Goal: Obtain resource: Obtain resource

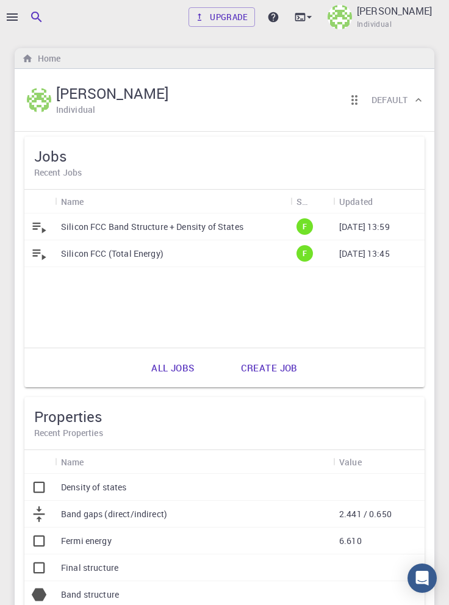
click at [17, 13] on icon "button" at bounding box center [12, 16] width 11 height 7
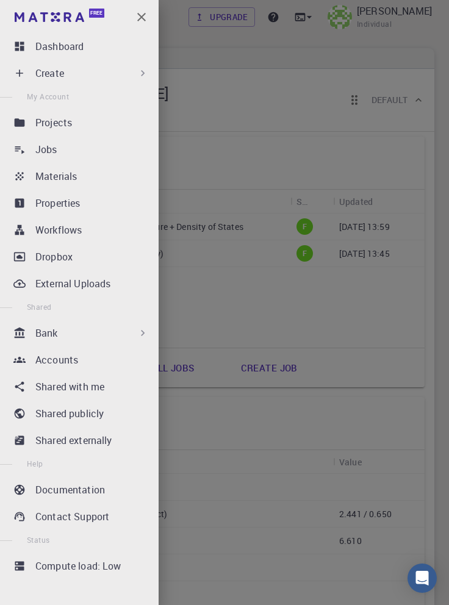
click at [106, 227] on div "Workflows" at bounding box center [94, 230] width 118 height 15
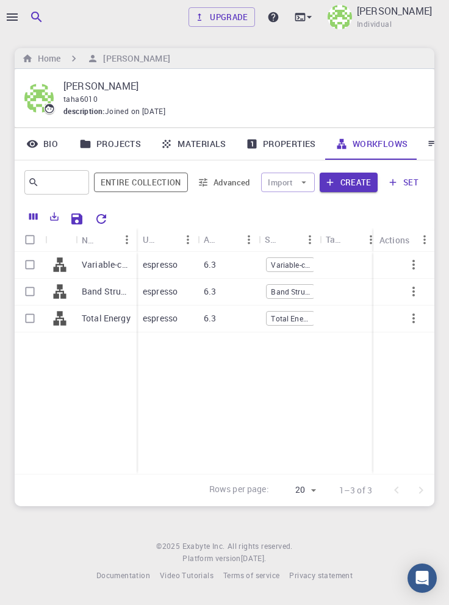
click at [11, 16] on div at bounding box center [224, 302] width 449 height 605
click at [15, 20] on icon "button" at bounding box center [12, 16] width 11 height 7
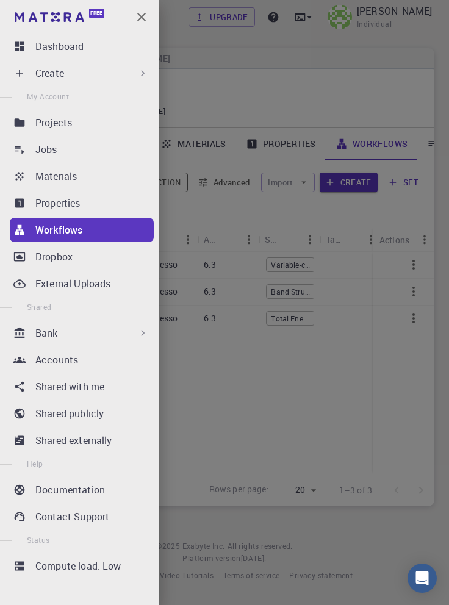
click at [126, 336] on div "Bank" at bounding box center [92, 333] width 114 height 15
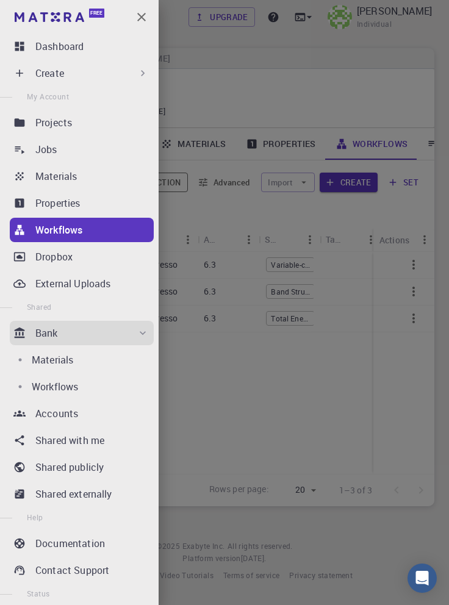
click at [66, 391] on p "Workflows" at bounding box center [55, 387] width 46 height 15
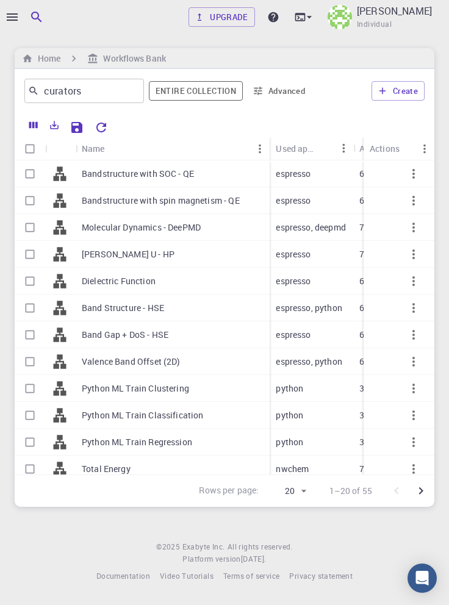
click at [421, 495] on icon "Go to next page" at bounding box center [421, 491] width 4 height 7
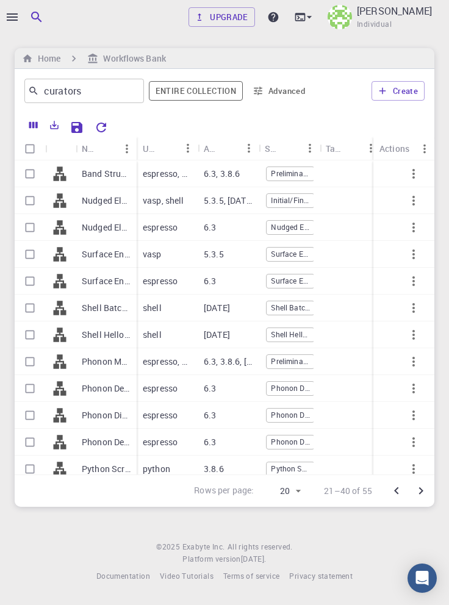
click at [421, 495] on icon "Go to next page" at bounding box center [421, 491] width 4 height 7
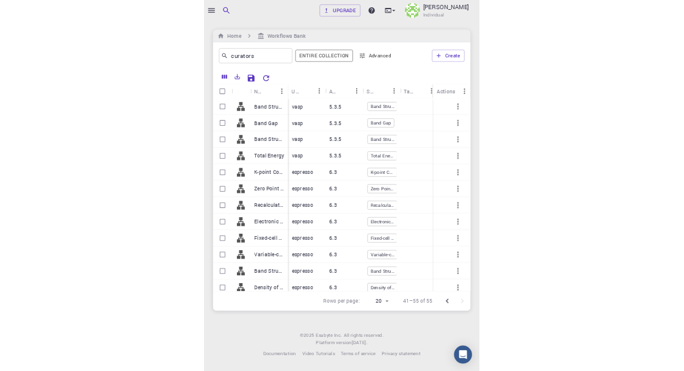
scroll to position [29, 0]
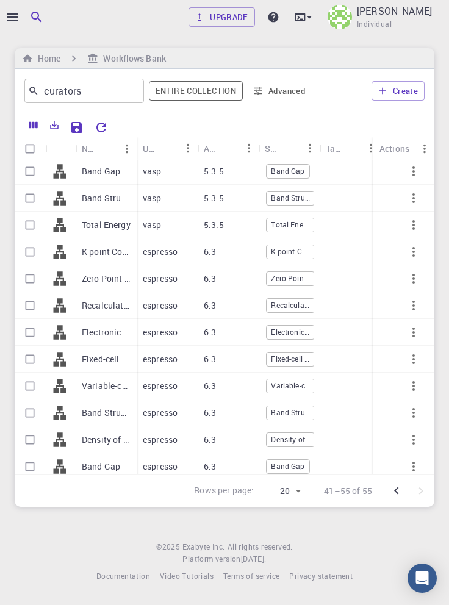
click at [292, 496] on span "Band Structure" at bounding box center [291, 493] width 48 height 10
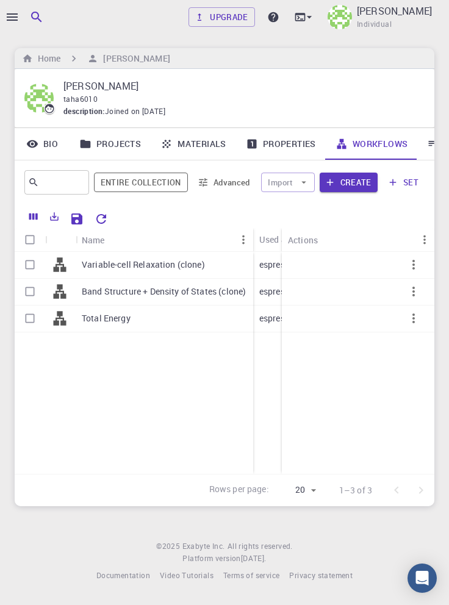
click at [11, 18] on div at bounding box center [224, 302] width 449 height 605
click at [13, 18] on icon "button" at bounding box center [12, 17] width 15 height 15
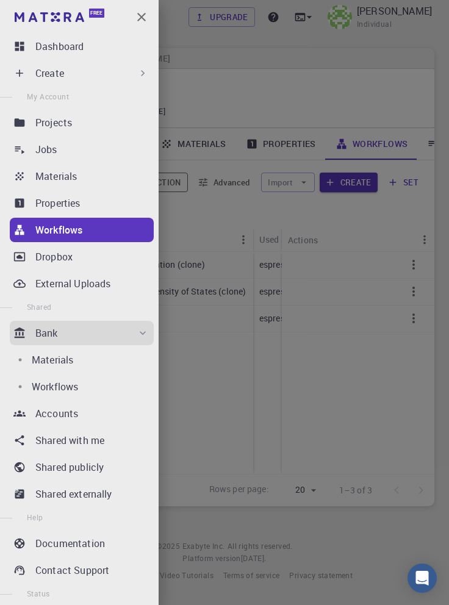
click at [72, 388] on p "Workflows" at bounding box center [55, 387] width 46 height 15
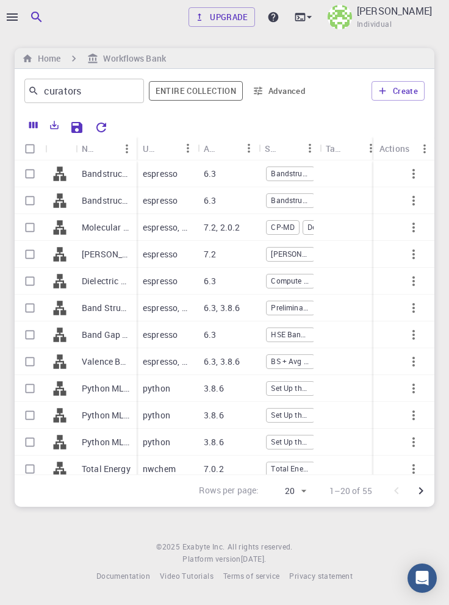
click at [421, 495] on icon "Go to next page" at bounding box center [421, 491] width 4 height 7
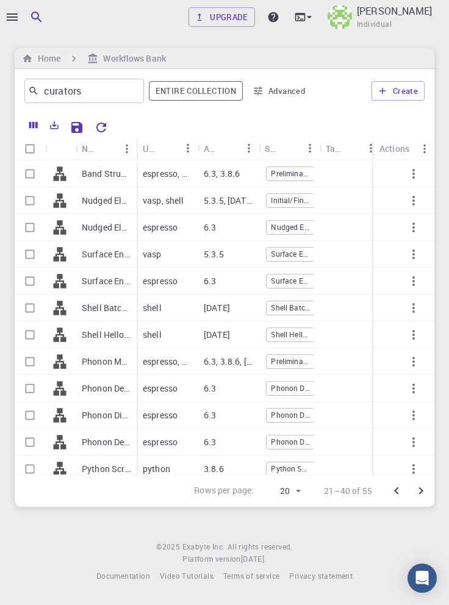
click at [421, 495] on icon "Go to next page" at bounding box center [421, 491] width 4 height 7
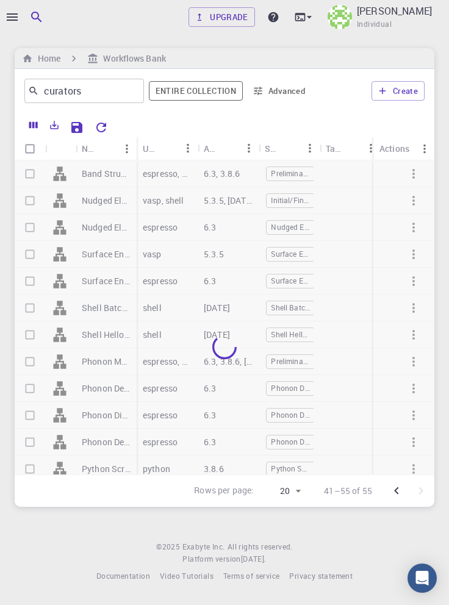
click at [374, 583] on footer "© 2025 Exabyte Inc. All rights reserved. Platform version [DATE] . Documentatio…" at bounding box center [224, 561] width 449 height 41
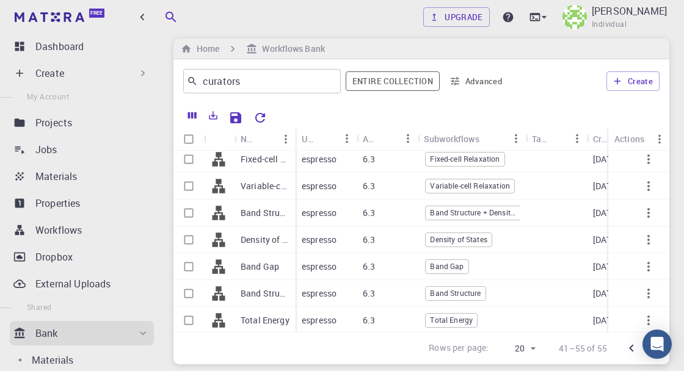
scroll to position [221, 0]
click at [188, 292] on input "Select row" at bounding box center [188, 292] width 23 height 23
checkbox input "true"
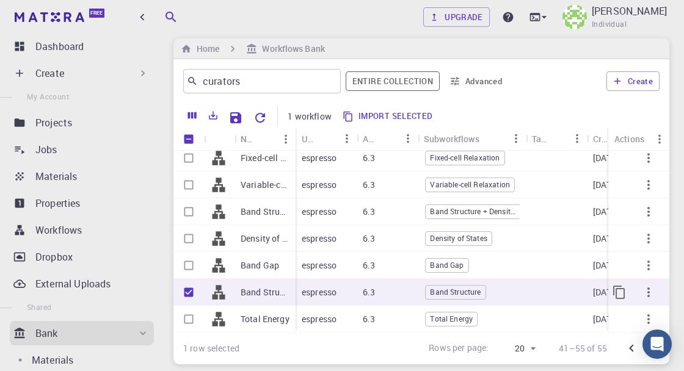
click at [190, 266] on input "Select row" at bounding box center [188, 265] width 23 height 23
checkbox input "true"
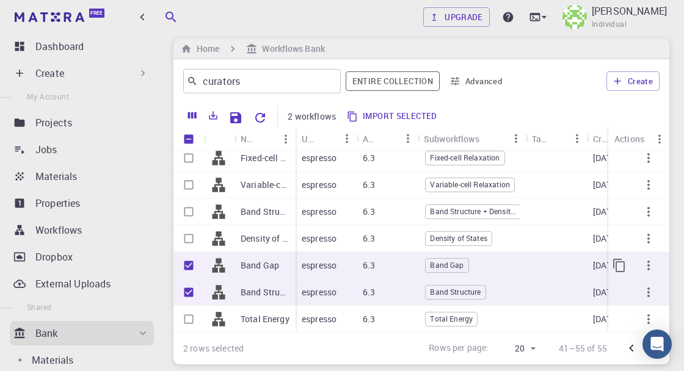
click at [190, 236] on input "Select row" at bounding box center [188, 238] width 23 height 23
checkbox input "true"
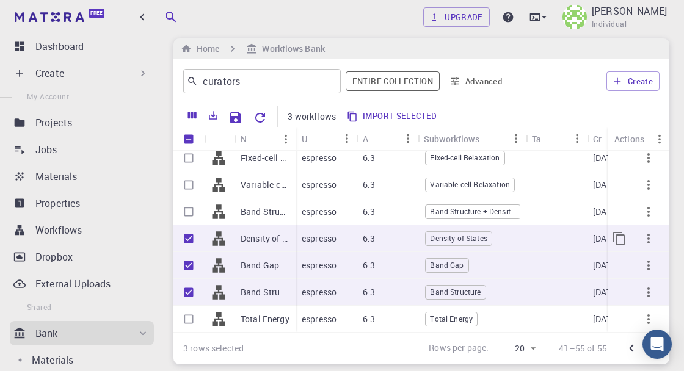
click at [406, 115] on button "Import selected" at bounding box center [392, 117] width 99 height 20
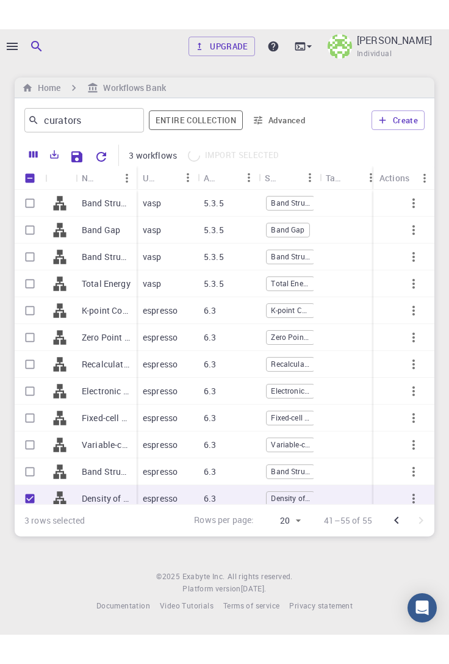
scroll to position [29, 0]
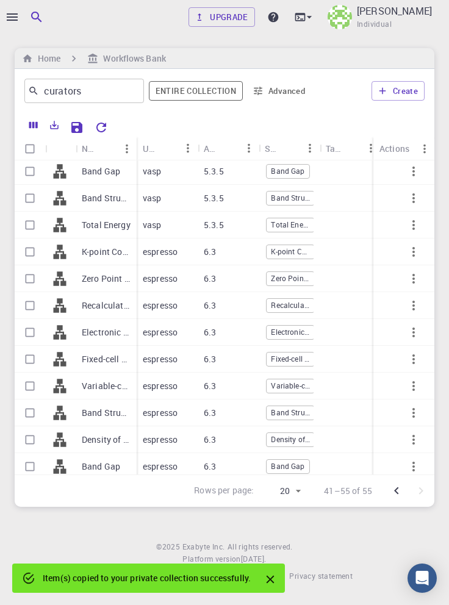
checkbox input "false"
click at [275, 593] on div "Item(s) copied to your private collection successfully." at bounding box center [148, 578] width 273 height 29
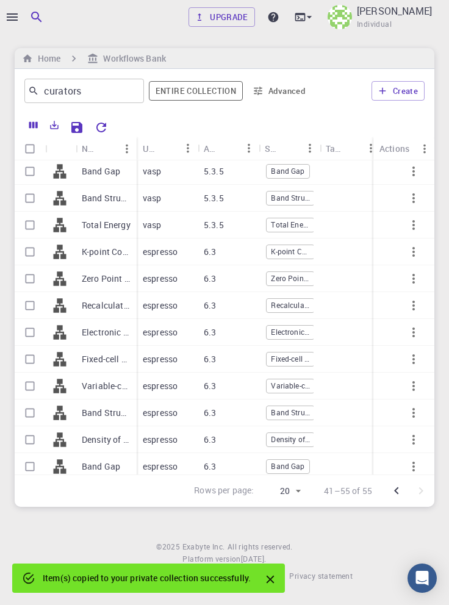
click at [15, 16] on icon "button" at bounding box center [12, 16] width 11 height 7
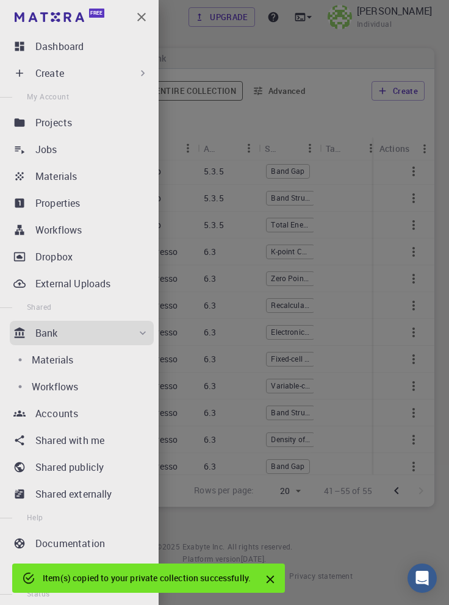
click at [109, 229] on div "Workflows" at bounding box center [94, 230] width 118 height 15
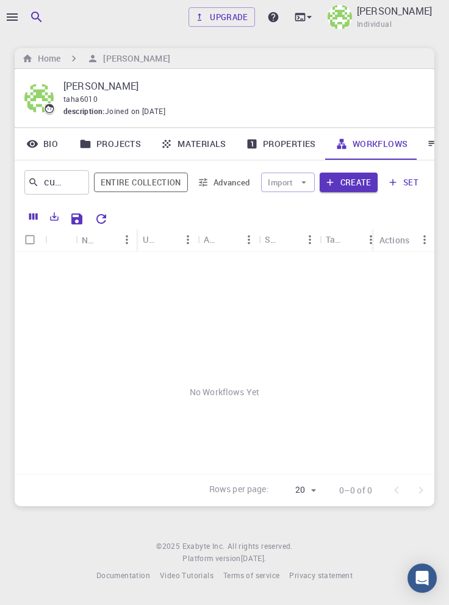
click at [73, 187] on div at bounding box center [74, 184] width 18 height 20
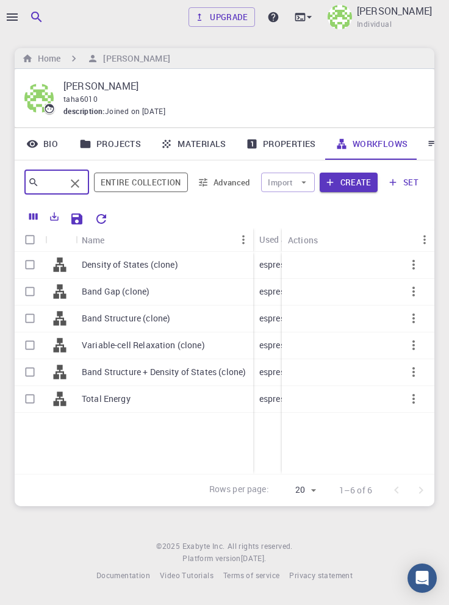
click at [434, 201] on div "​ Entire collection Advanced Import Create set" at bounding box center [225, 183] width 420 height 44
click at [193, 145] on link "Materials" at bounding box center [193, 144] width 85 height 32
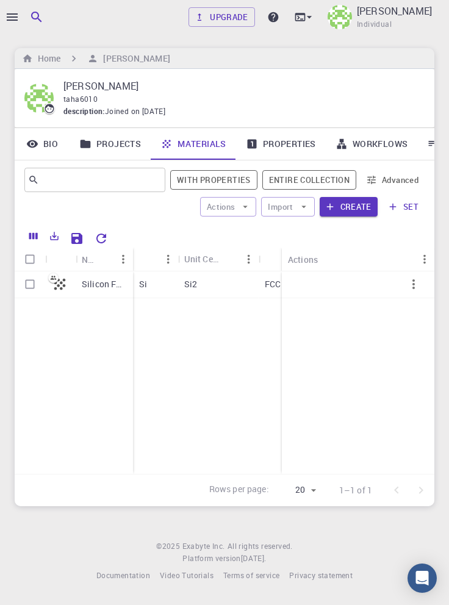
click at [114, 144] on link "Projects" at bounding box center [110, 144] width 81 height 32
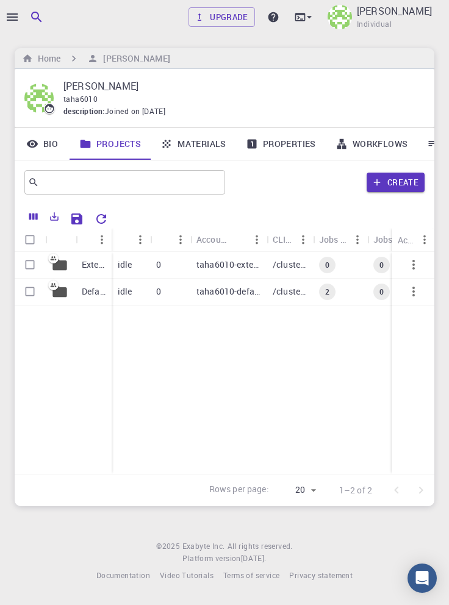
click at [92, 287] on p "Default" at bounding box center [94, 292] width 24 height 12
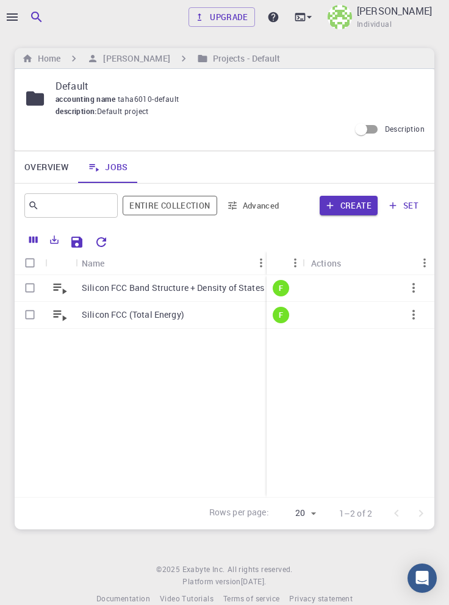
click at [13, 18] on icon "button" at bounding box center [12, 17] width 15 height 15
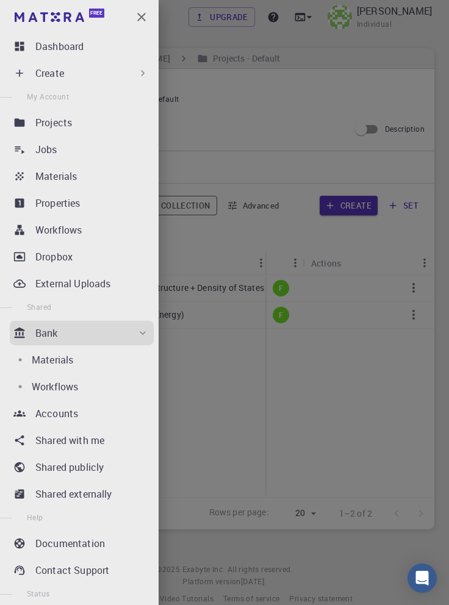
click at [104, 179] on div "Materials" at bounding box center [94, 176] width 118 height 15
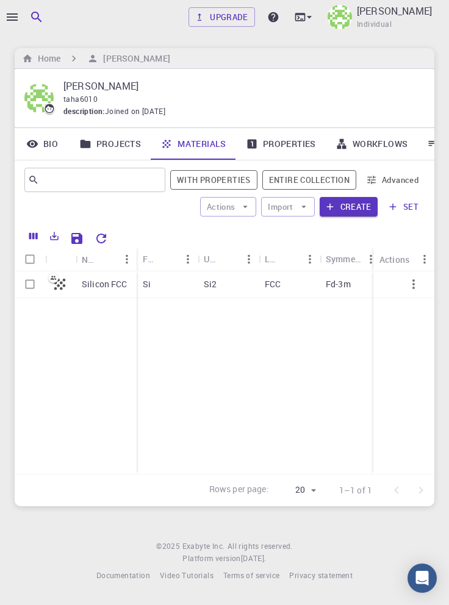
click at [390, 148] on link "Workflows" at bounding box center [372, 144] width 92 height 32
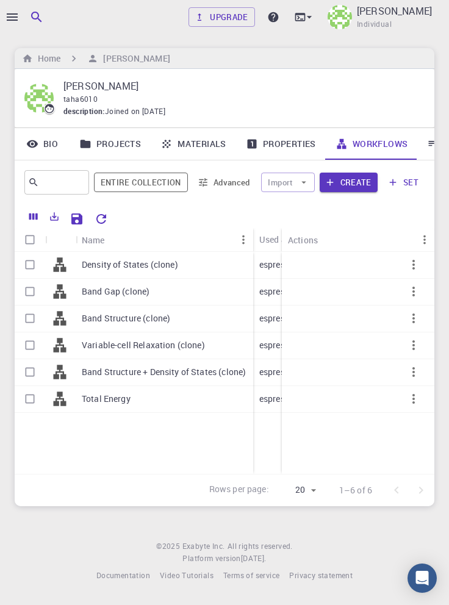
click at [428, 146] on icon at bounding box center [433, 144] width 12 height 12
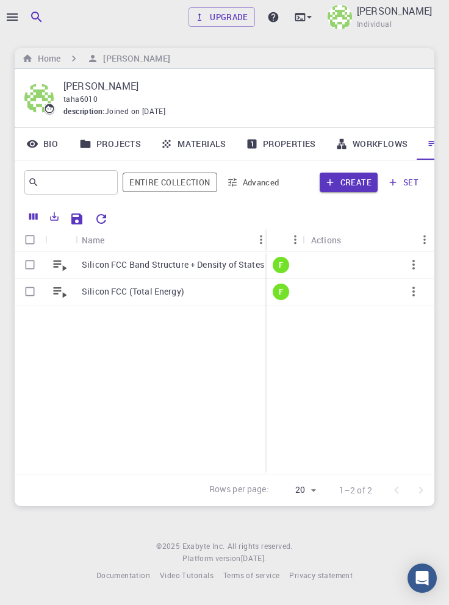
scroll to position [0, 41]
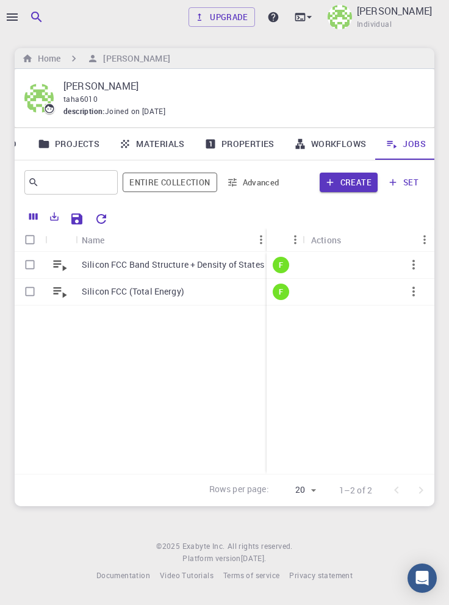
click at [413, 15] on p "[PERSON_NAME]" at bounding box center [394, 11] width 75 height 15
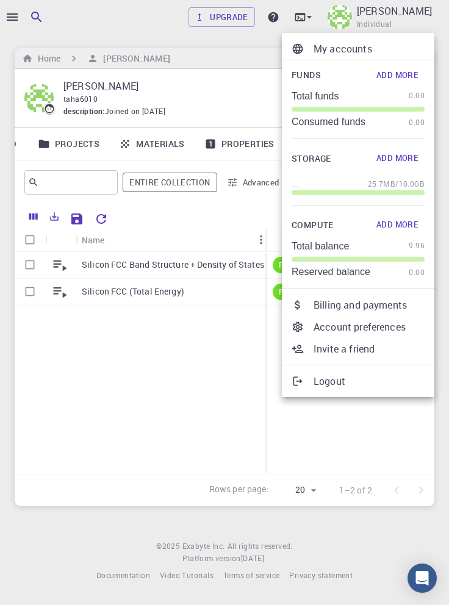
click at [338, 381] on p "Logout" at bounding box center [369, 381] width 111 height 15
